Goal: Transaction & Acquisition: Purchase product/service

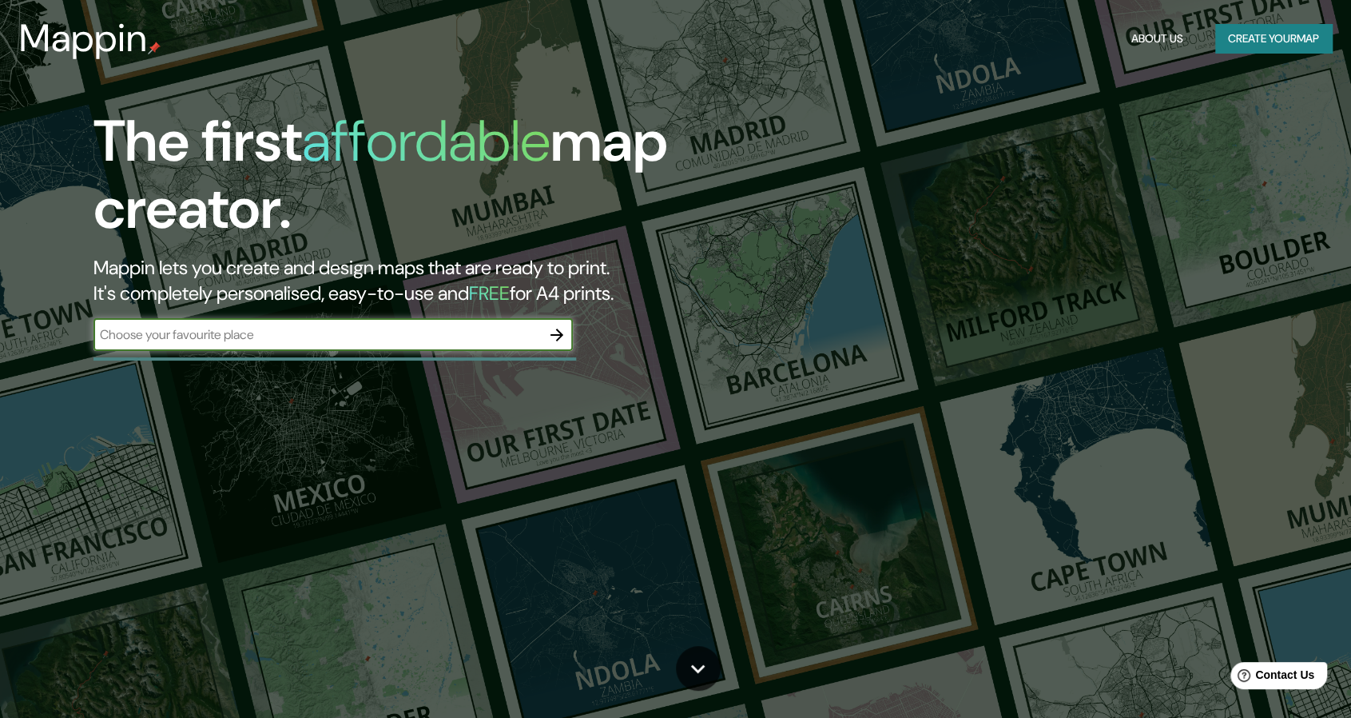
click at [288, 336] on input "text" at bounding box center [317, 334] width 448 height 18
click at [288, 336] on input "lima peur" at bounding box center [317, 334] width 448 height 18
type input "lima [GEOGRAPHIC_DATA]"
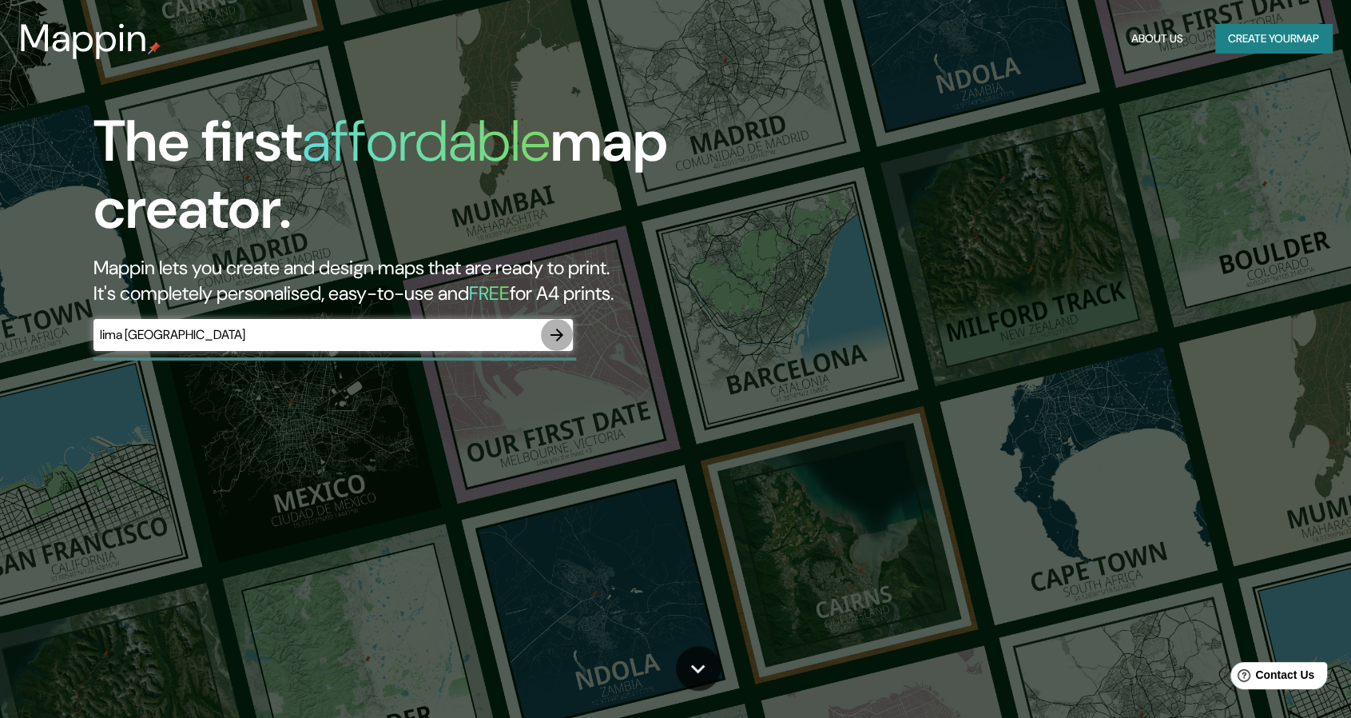
click at [552, 334] on icon "button" at bounding box center [557, 334] width 13 height 13
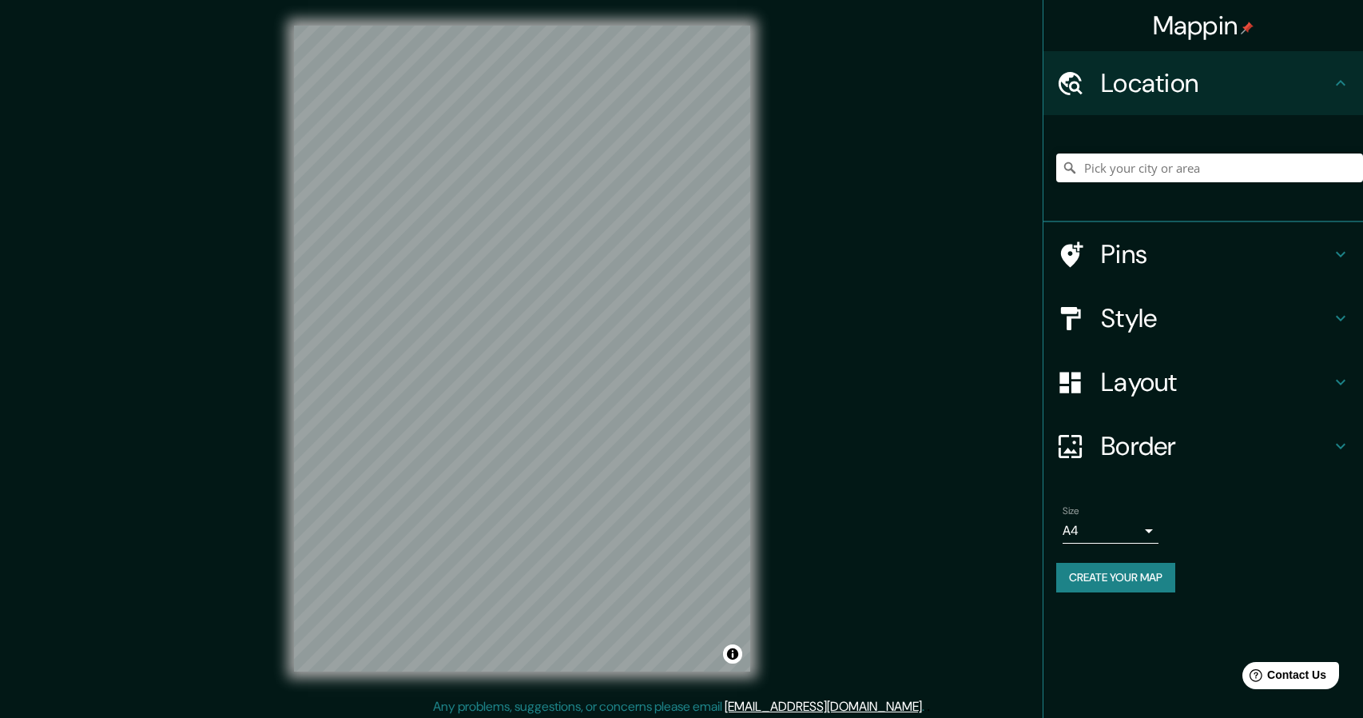
click at [1106, 520] on body "Mappin Location Pins Style Layout Border Choose a border. Hint : you can make l…" at bounding box center [681, 359] width 1363 height 718
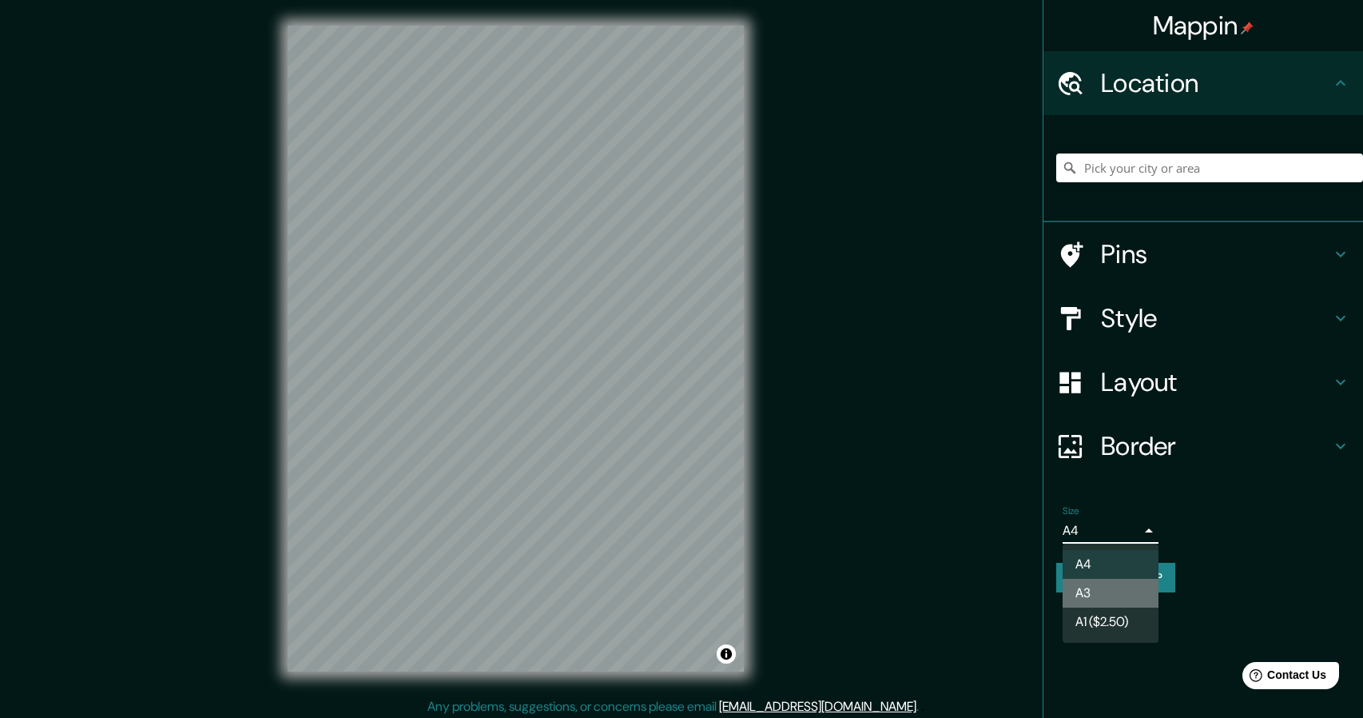
click at [1096, 587] on li "A3" at bounding box center [1111, 593] width 96 height 29
type input "a4"
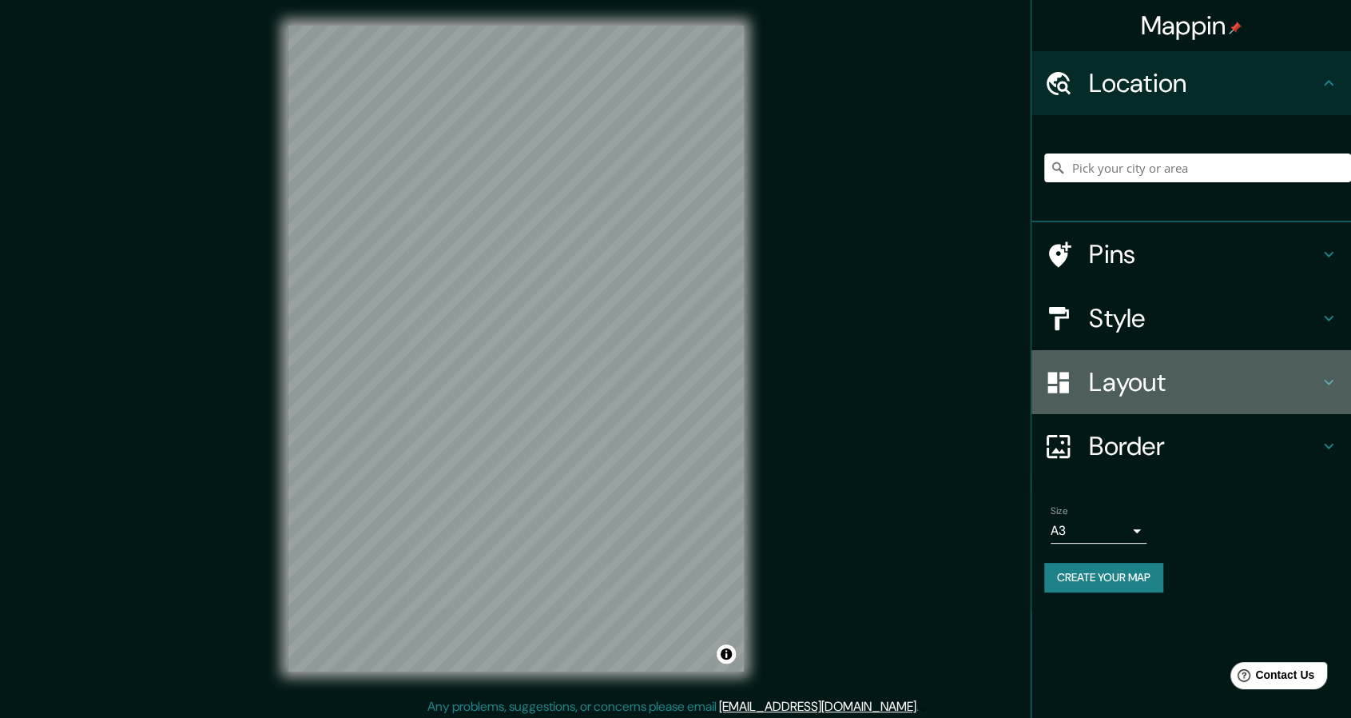
click at [1191, 392] on h4 "Layout" at bounding box center [1204, 382] width 230 height 32
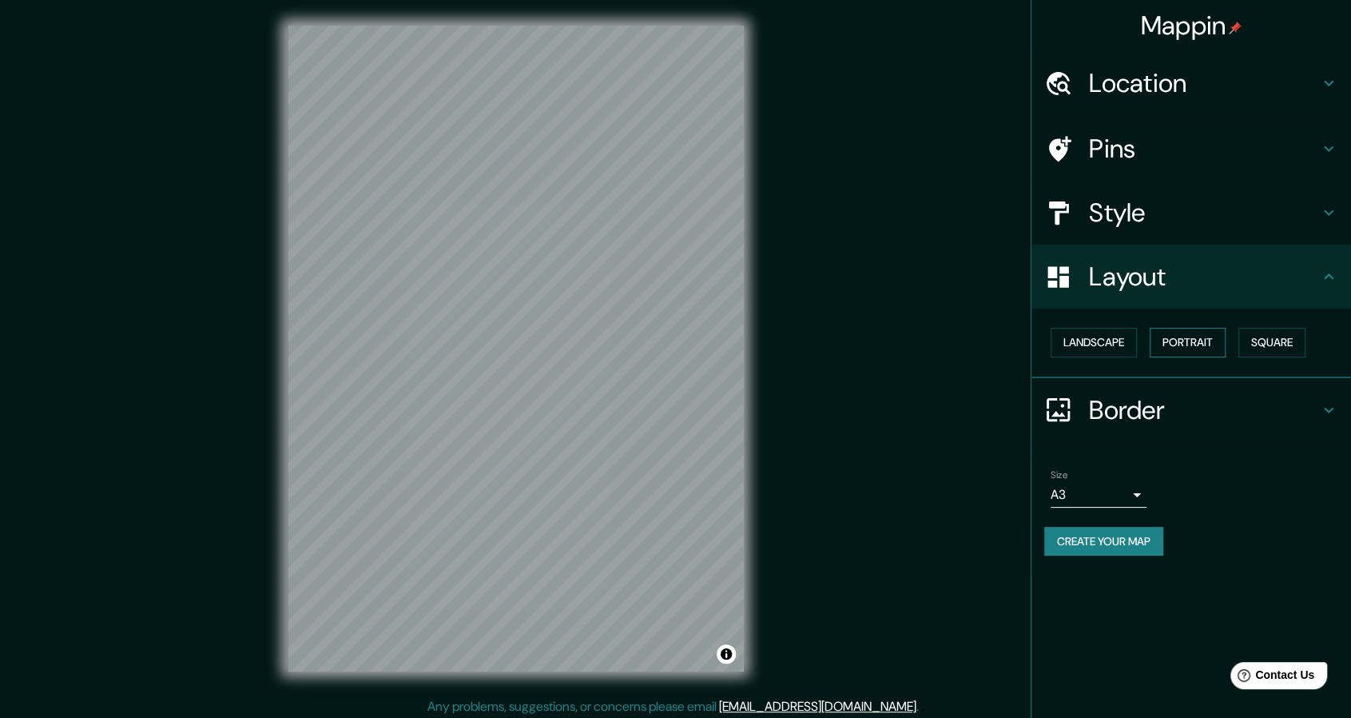
click at [1187, 333] on button "Portrait" at bounding box center [1188, 343] width 76 height 30
click at [1104, 338] on button "Landscape" at bounding box center [1094, 343] width 86 height 30
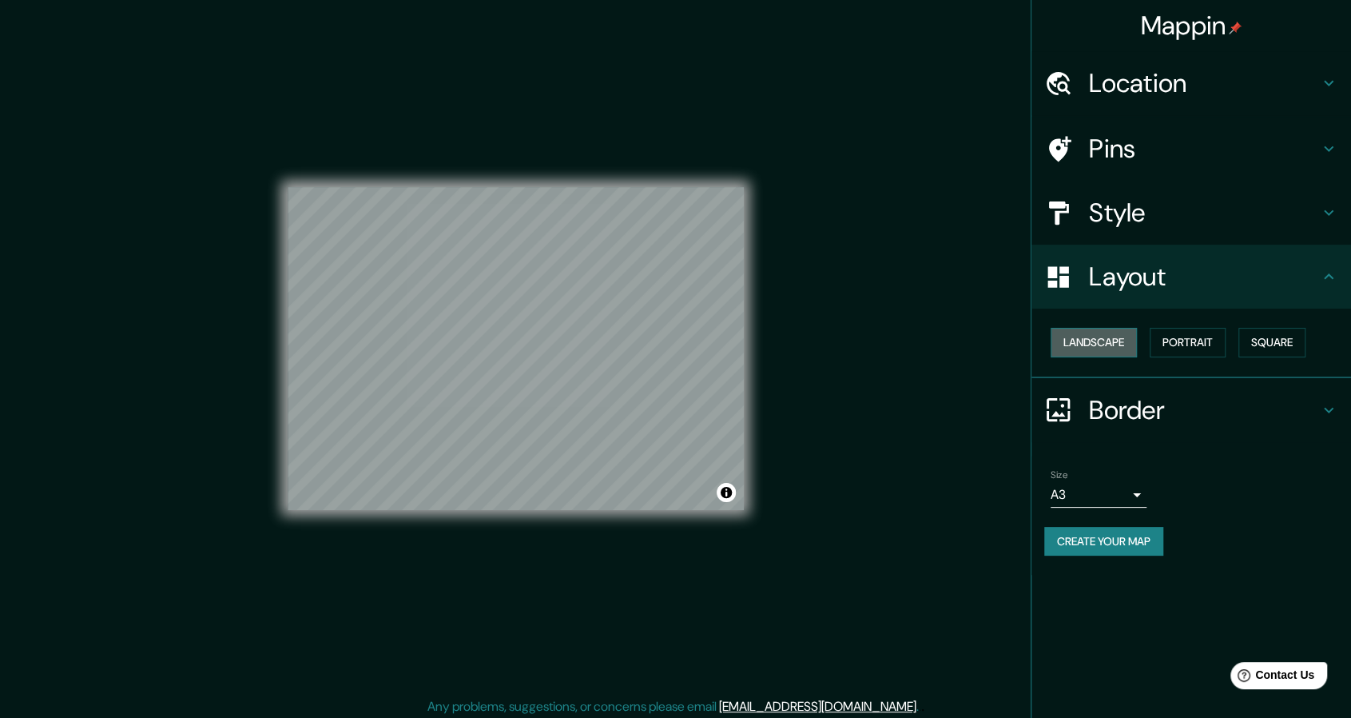
click at [1104, 339] on button "Landscape" at bounding box center [1094, 343] width 86 height 30
click at [1265, 340] on button "Square" at bounding box center [1272, 343] width 67 height 30
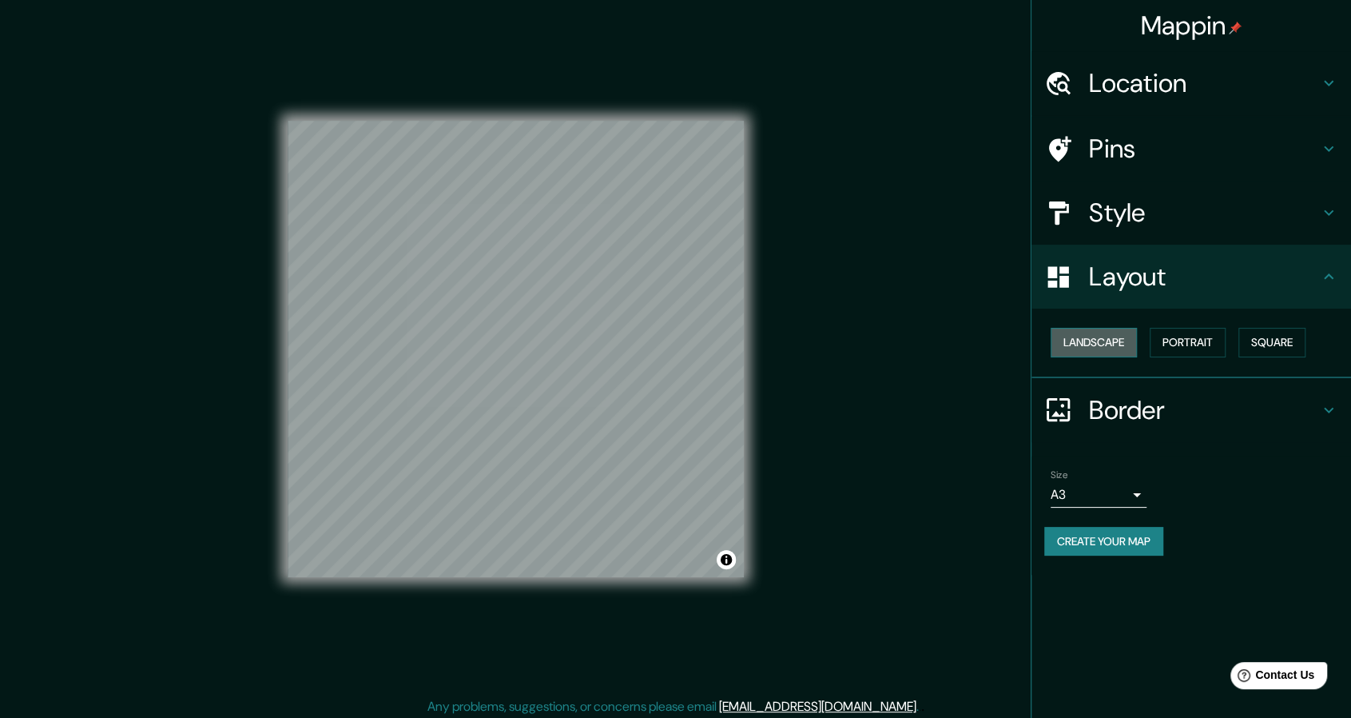
click at [1096, 340] on button "Landscape" at bounding box center [1094, 343] width 86 height 30
